Goal: Task Accomplishment & Management: Manage account settings

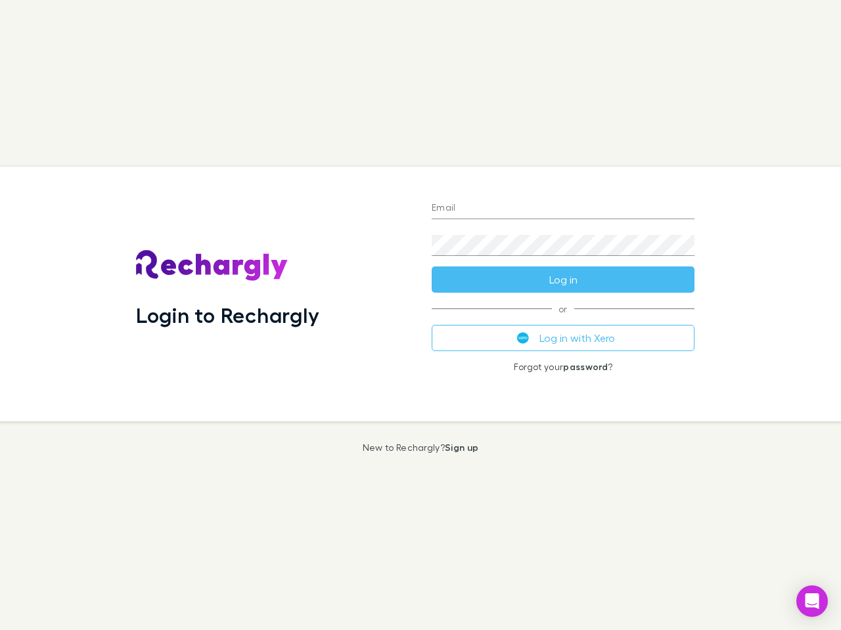
click at [420, 315] on div "Login to Rechargly" at bounding box center [273, 294] width 296 height 255
click at [563, 209] on input "Email" at bounding box center [562, 208] width 263 height 21
click at [563, 280] on button "Log in" at bounding box center [562, 280] width 263 height 26
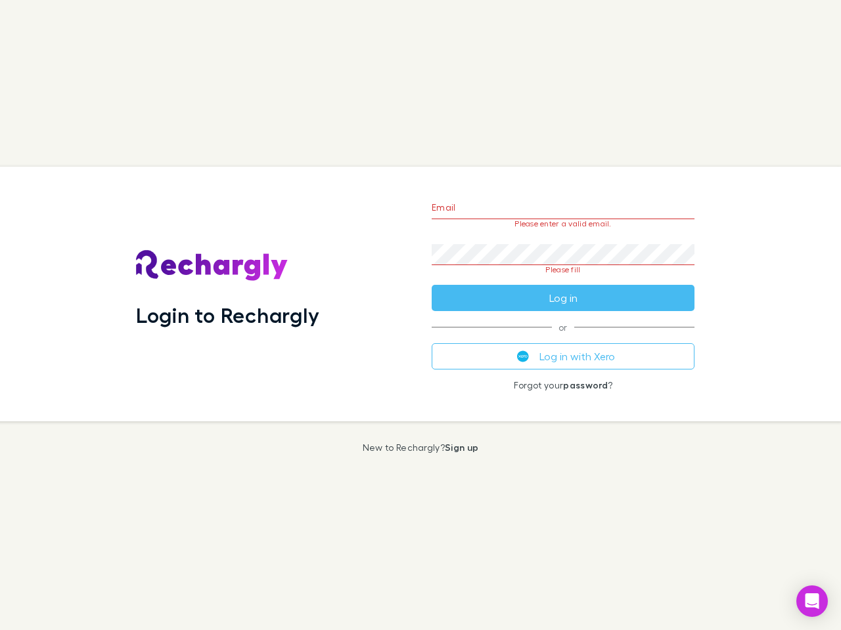
click at [563, 338] on div "Email Please enter a valid email. Password Please fill Log in or Log in with Xe…" at bounding box center [563, 294] width 284 height 255
click at [812, 602] on icon "Open Intercom Messenger" at bounding box center [812, 602] width 14 height 16
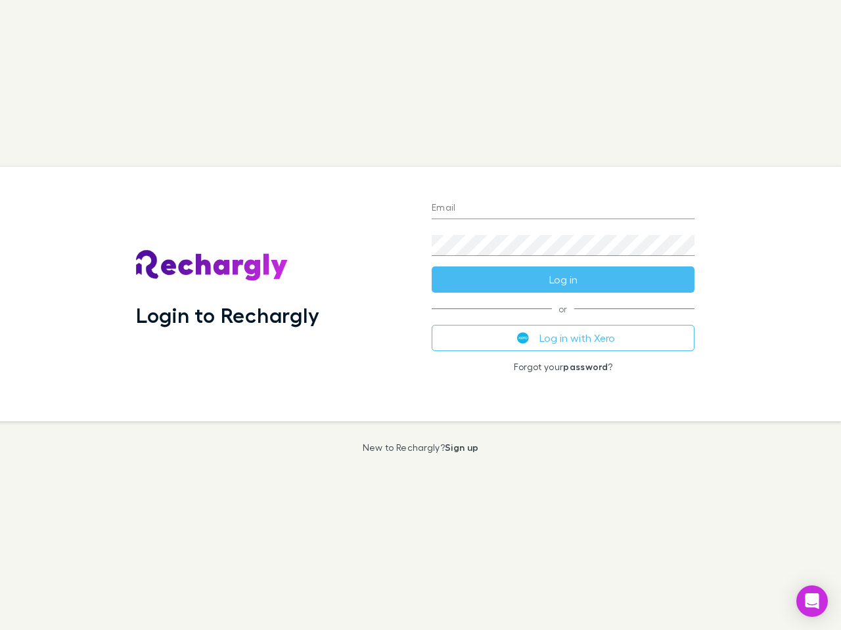
click at [420, 315] on div "Login to Rechargly" at bounding box center [273, 294] width 296 height 255
click at [563, 209] on input "Email" at bounding box center [562, 208] width 263 height 21
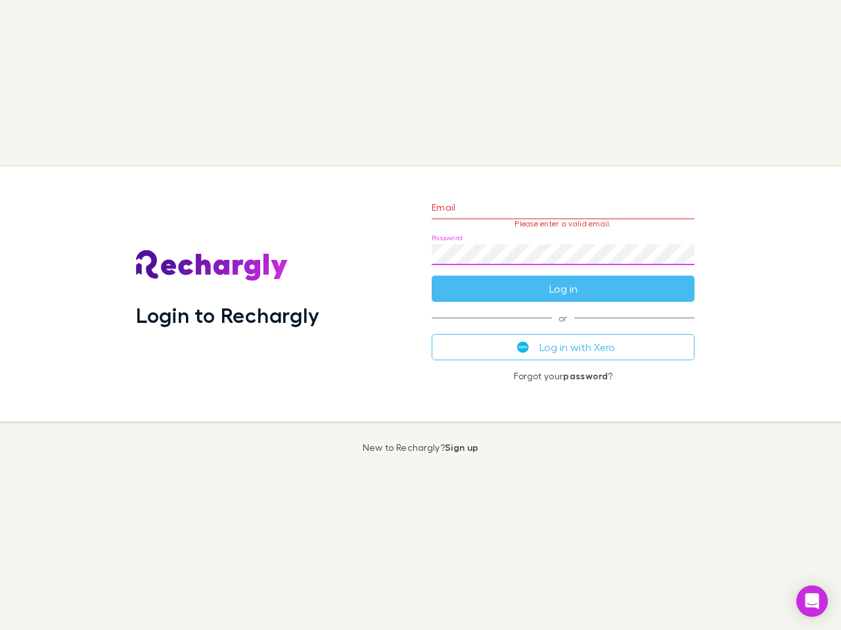
click at [563, 280] on form "Email Please enter a valid email. Password Log in" at bounding box center [562, 245] width 263 height 114
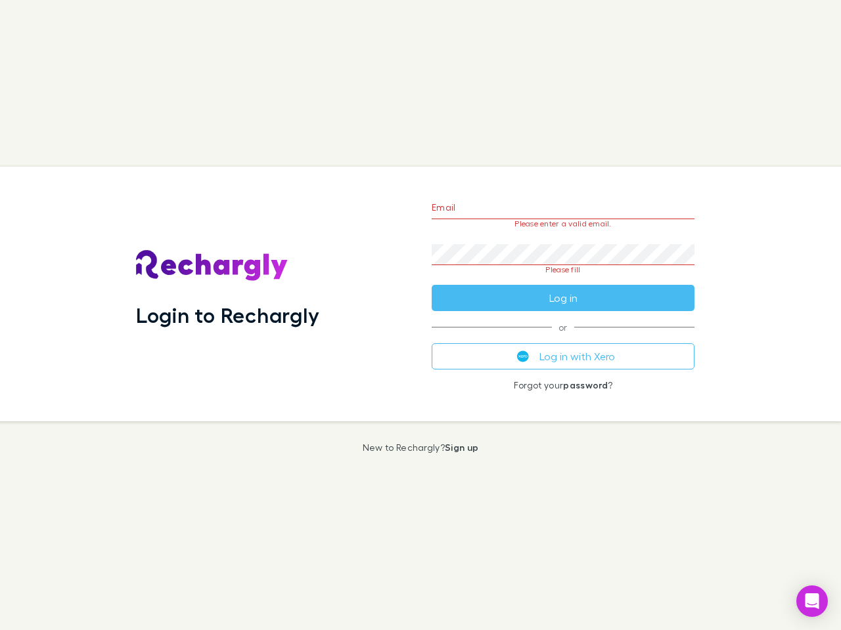
click at [563, 338] on div "Email Please enter a valid email. Password Please fill Log in or Log in with Xe…" at bounding box center [563, 294] width 284 height 255
click at [812, 602] on icon "Open Intercom Messenger" at bounding box center [812, 602] width 14 height 16
